Goal: Transaction & Acquisition: Purchase product/service

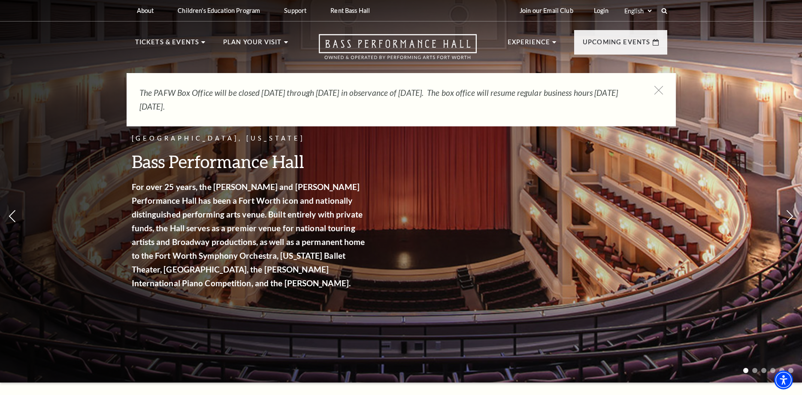
click at [656, 86] on icon at bounding box center [659, 90] width 9 height 9
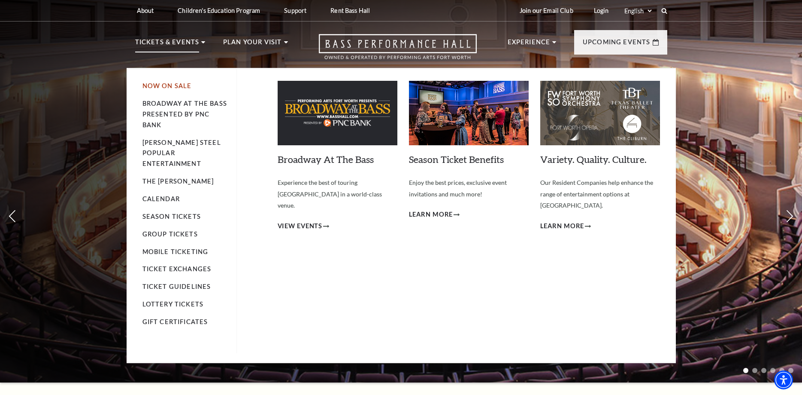
click at [161, 85] on link "Now On Sale" at bounding box center [167, 85] width 49 height 7
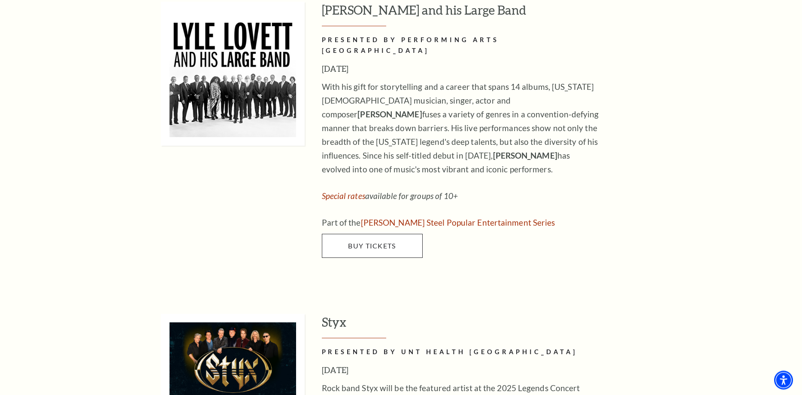
scroll to position [1489, 0]
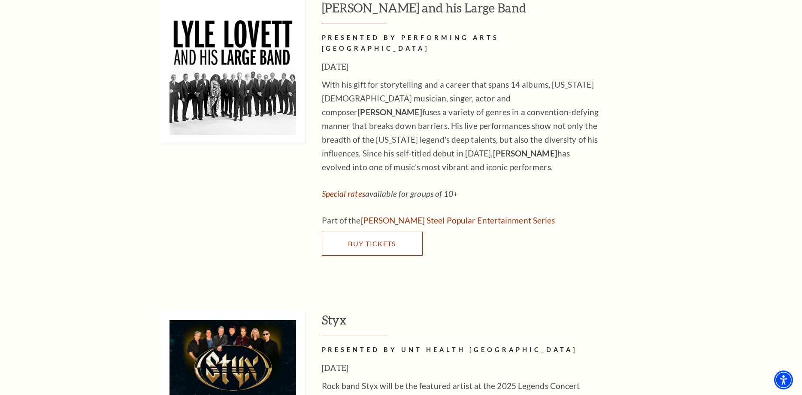
click at [376, 239] on span "Buy Tickets" at bounding box center [372, 243] width 48 height 8
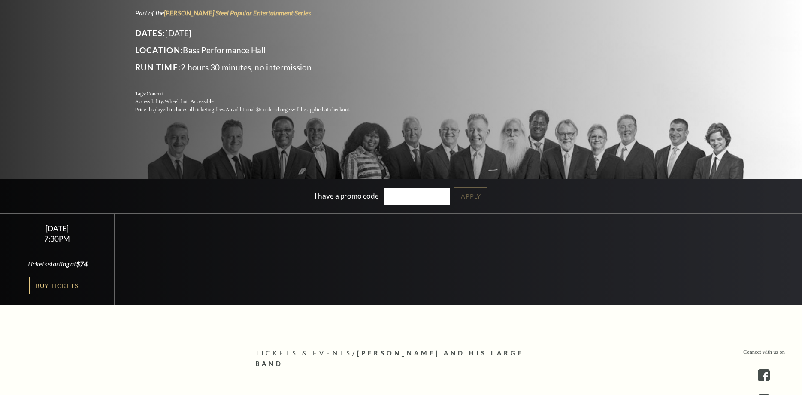
scroll to position [131, 0]
click at [58, 283] on link "Buy Tickets" at bounding box center [57, 285] width 56 height 18
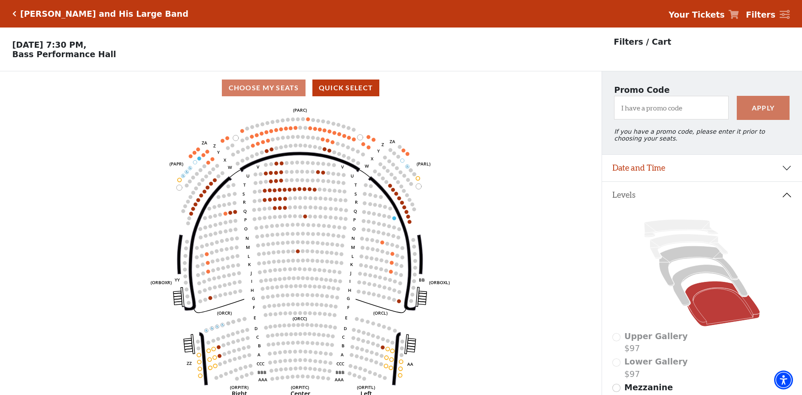
scroll to position [40, 0]
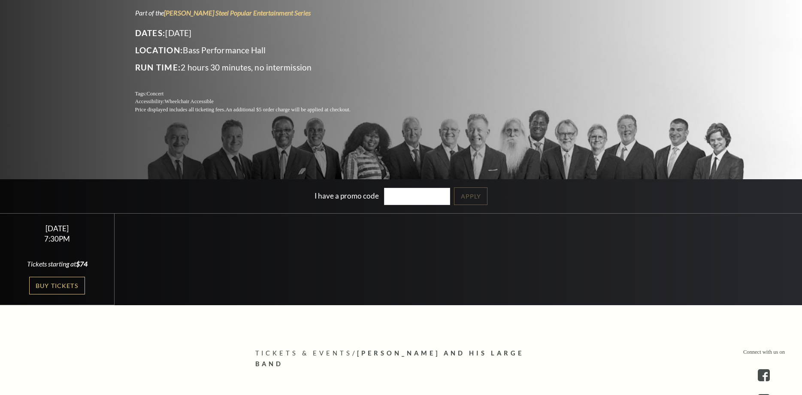
scroll to position [131, 0]
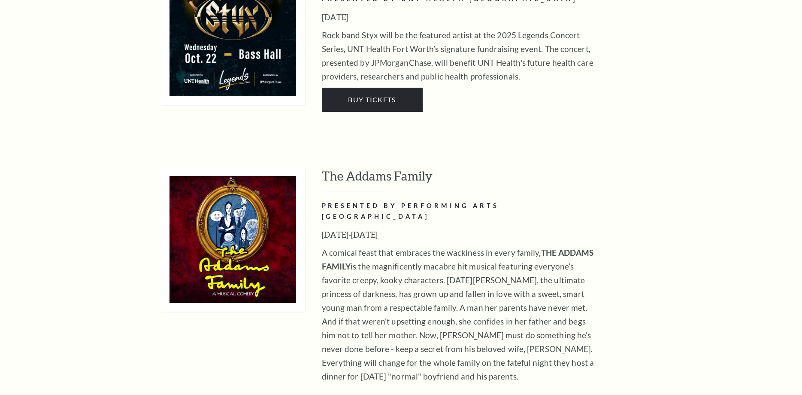
scroll to position [1839, 0]
click at [367, 88] on link "Buy Tickets" at bounding box center [372, 100] width 101 height 24
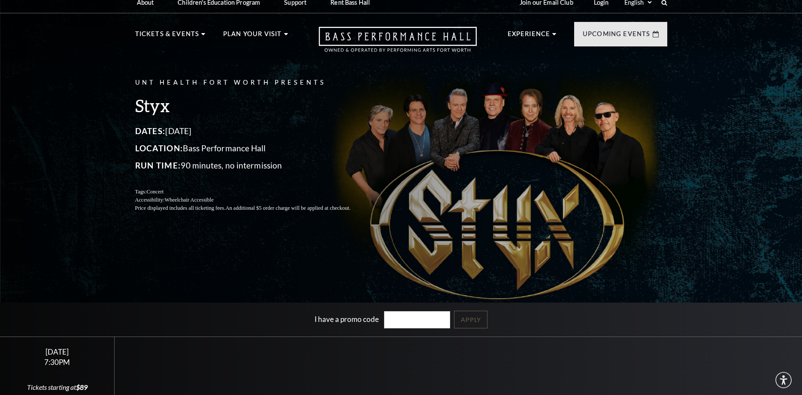
scroll to position [88, 0]
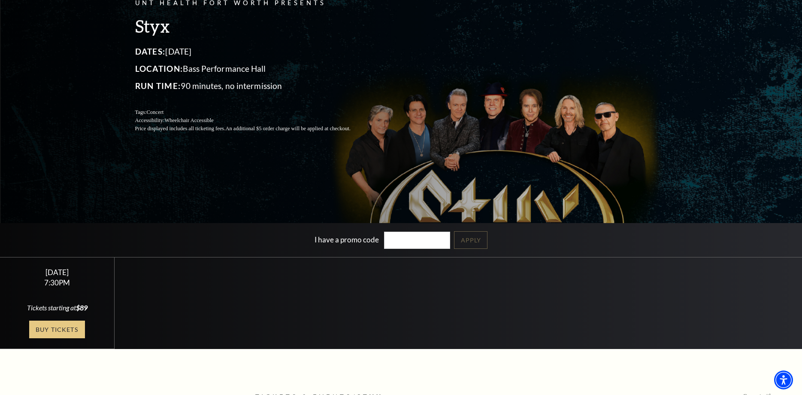
click at [62, 328] on link "Buy Tickets" at bounding box center [57, 329] width 56 height 18
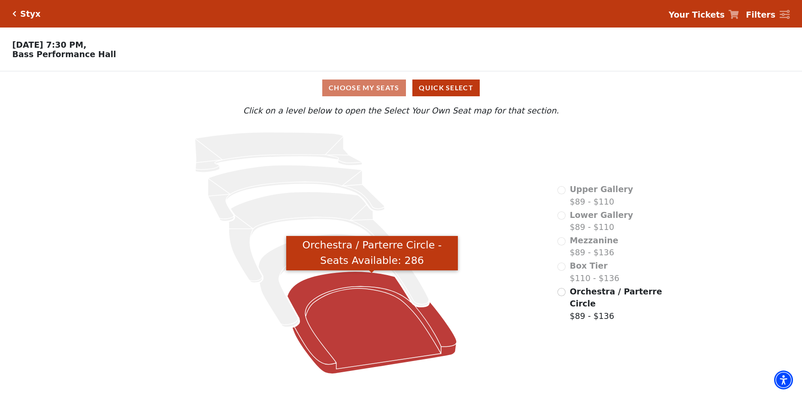
click at [343, 312] on icon "Orchestra / Parterre Circle - Seats Available: 286" at bounding box center [372, 322] width 170 height 102
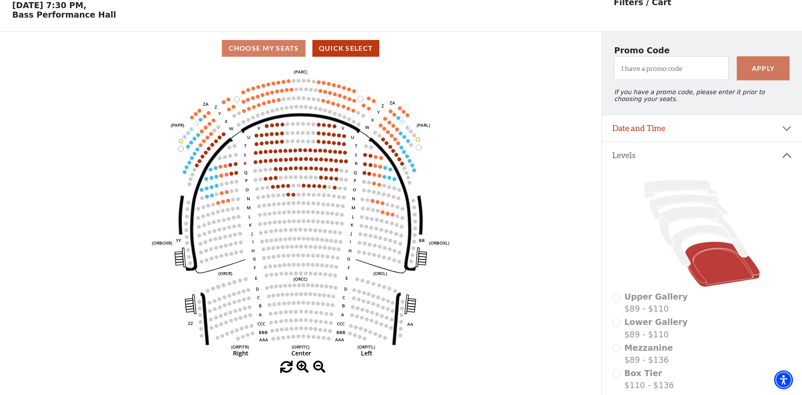
scroll to position [40, 0]
